Goal: Find specific page/section: Find specific page/section

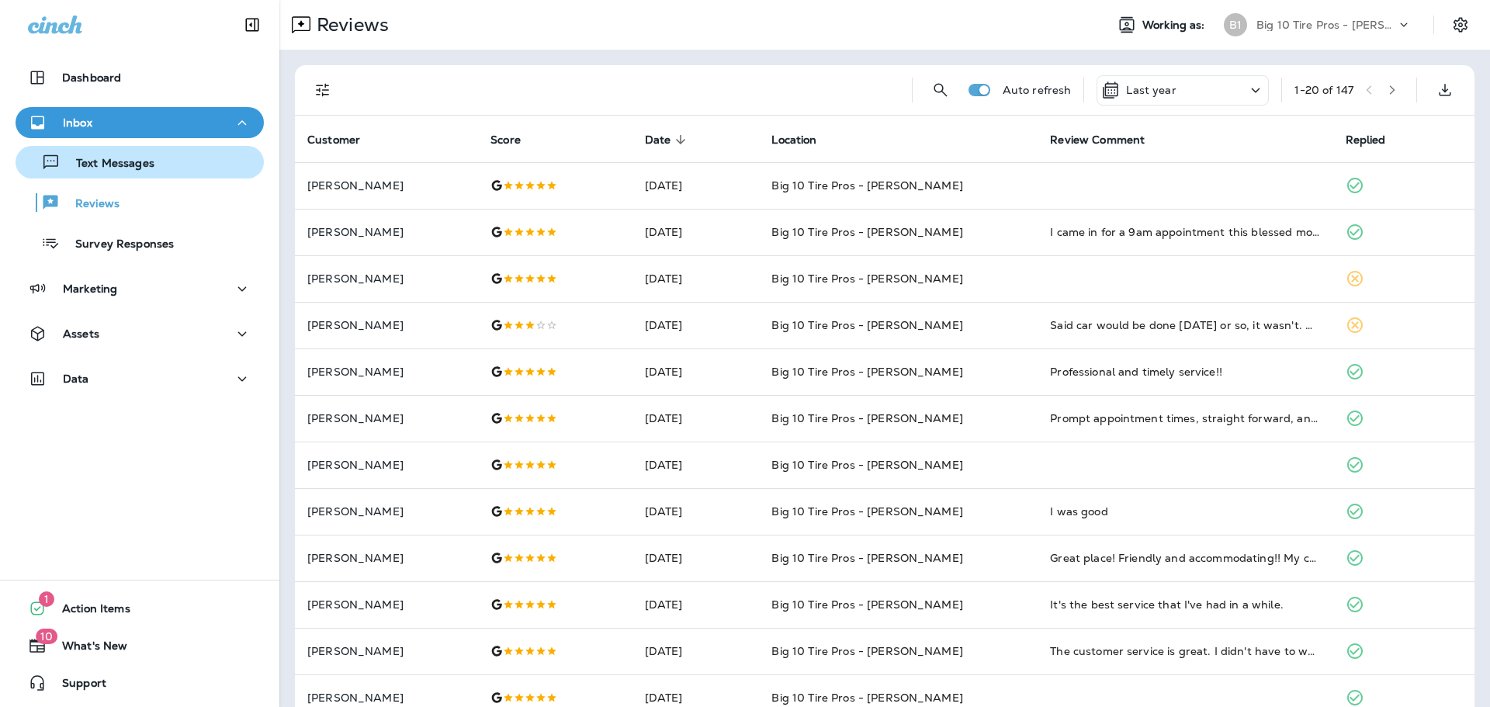
click at [98, 164] on p "Text Messages" at bounding box center [108, 164] width 94 height 15
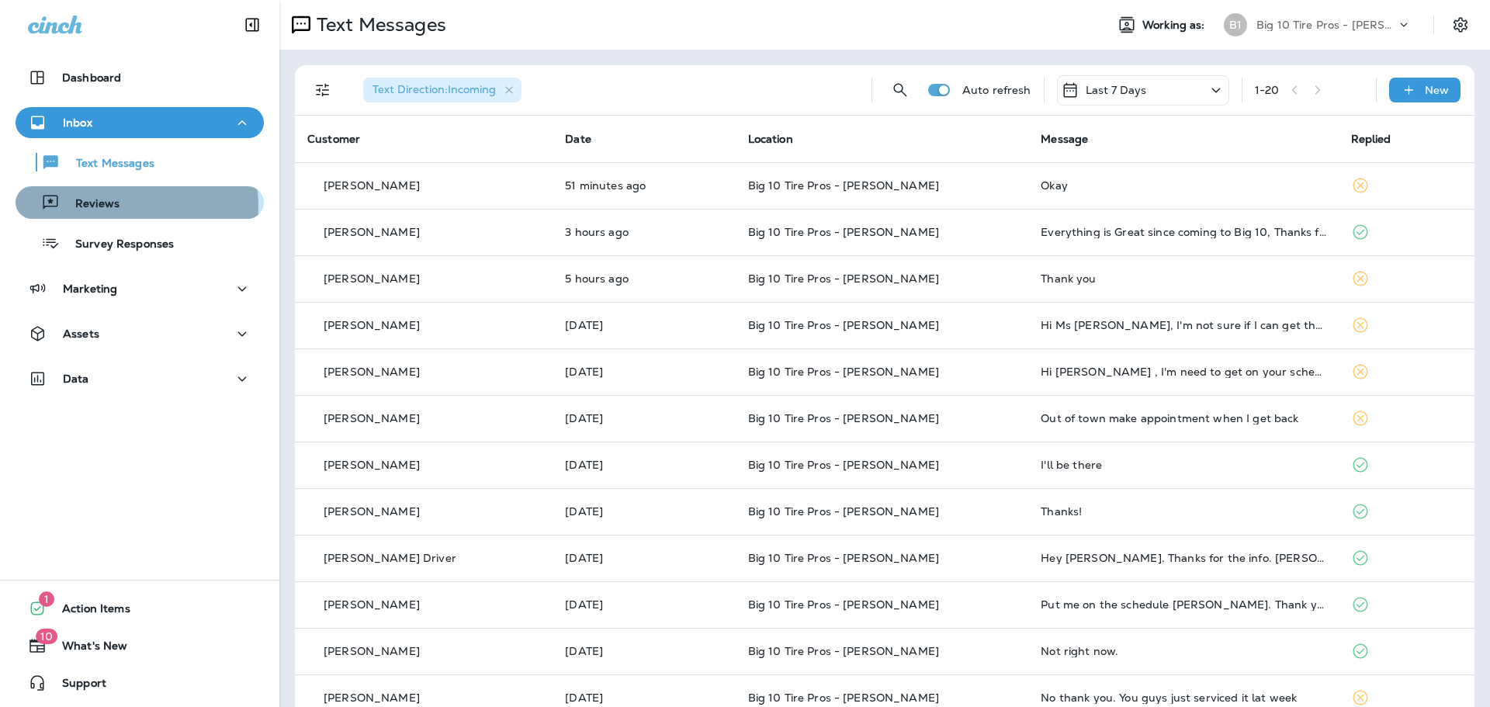
click at [126, 206] on div "Reviews" at bounding box center [140, 202] width 236 height 23
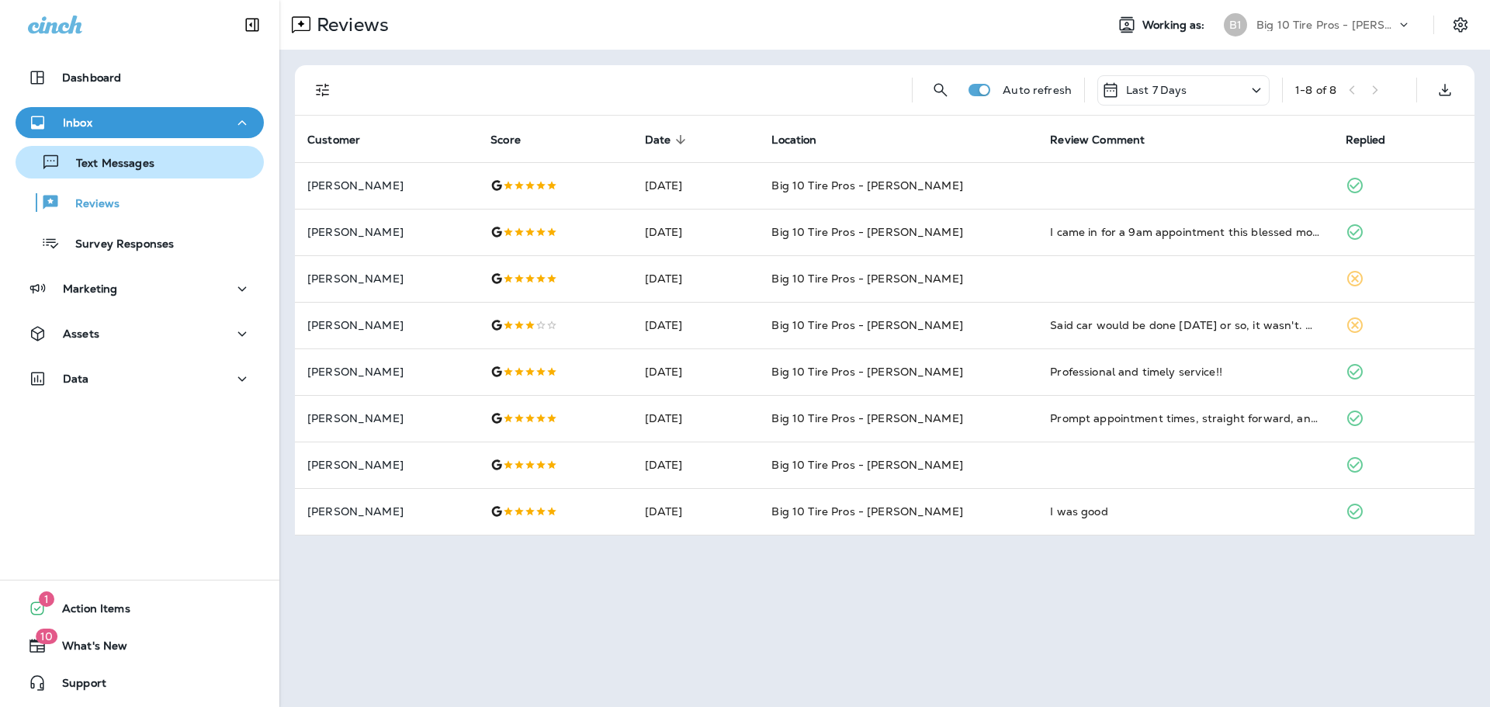
click at [136, 164] on p "Text Messages" at bounding box center [108, 164] width 94 height 15
